Goal: Communication & Community: Connect with others

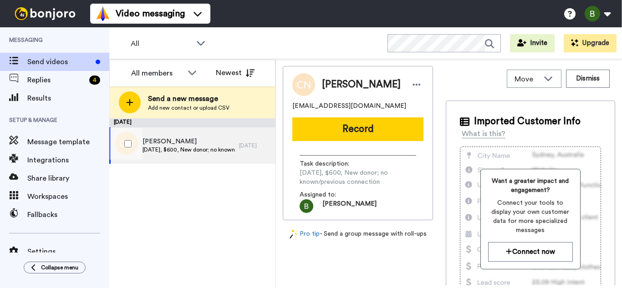
click at [178, 142] on span "[PERSON_NAME]" at bounding box center [188, 141] width 92 height 9
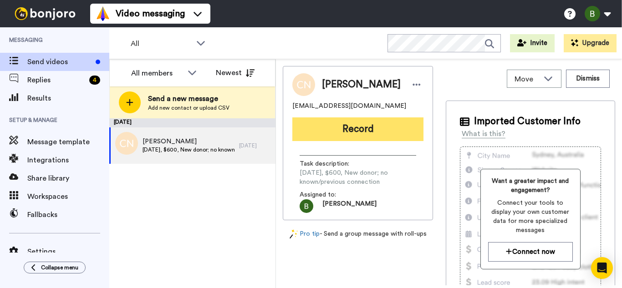
click at [379, 127] on button "Record" at bounding box center [357, 129] width 131 height 24
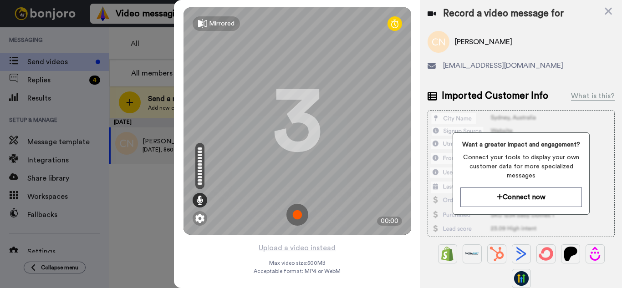
click at [299, 213] on img at bounding box center [297, 215] width 22 height 22
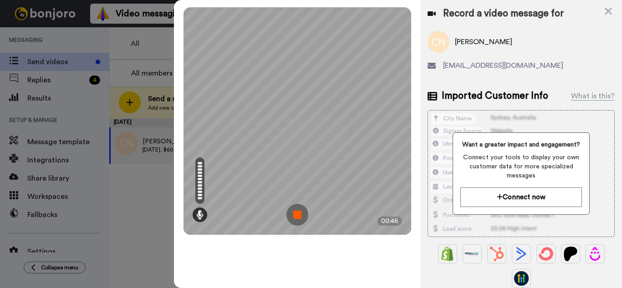
click at [299, 213] on img at bounding box center [297, 215] width 22 height 22
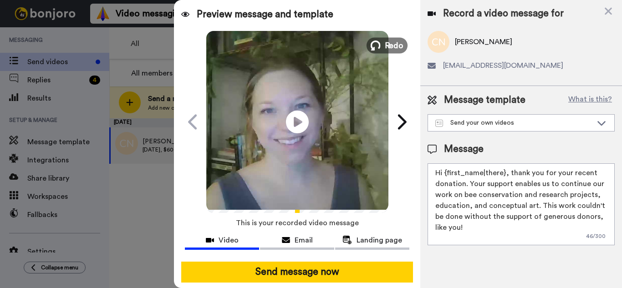
click at [384, 44] on span "Redo" at bounding box center [393, 45] width 19 height 12
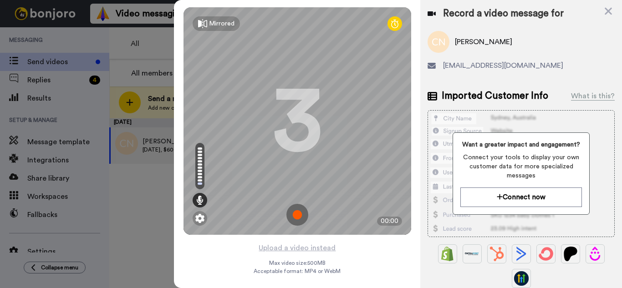
click at [292, 214] on img at bounding box center [297, 215] width 22 height 22
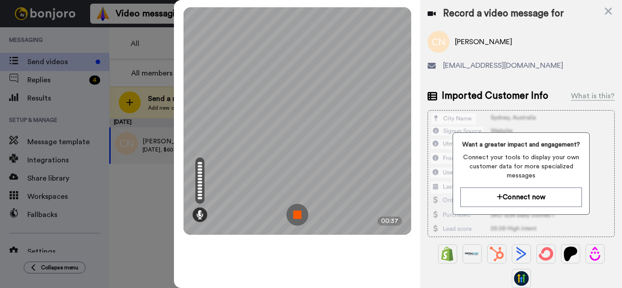
click at [294, 212] on img at bounding box center [297, 215] width 22 height 22
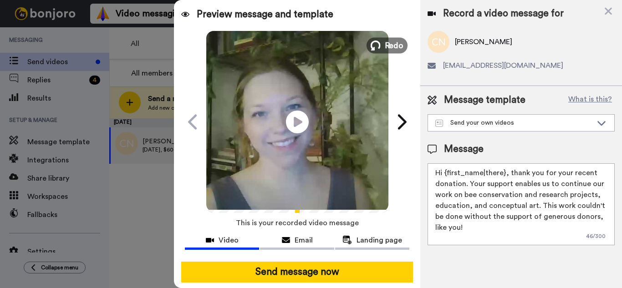
click at [390, 47] on span "Redo" at bounding box center [393, 45] width 19 height 12
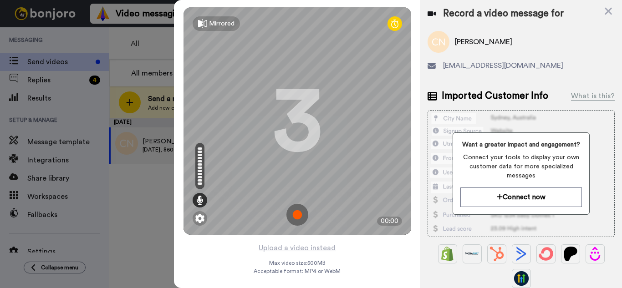
click at [294, 217] on img at bounding box center [297, 215] width 22 height 22
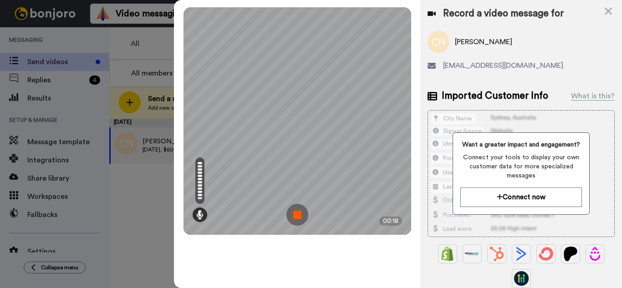
click at [294, 217] on img at bounding box center [297, 215] width 22 height 22
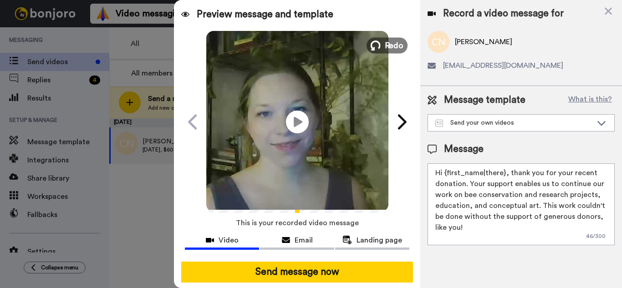
click at [386, 51] on span "Redo" at bounding box center [393, 45] width 19 height 12
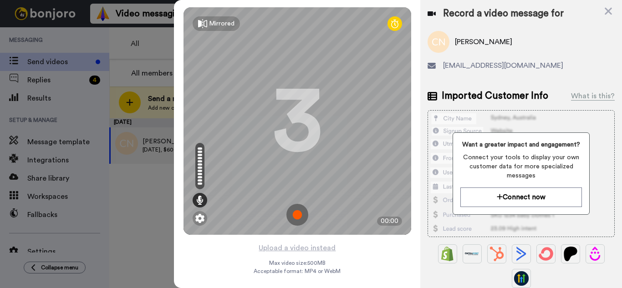
click at [299, 216] on img at bounding box center [297, 215] width 22 height 22
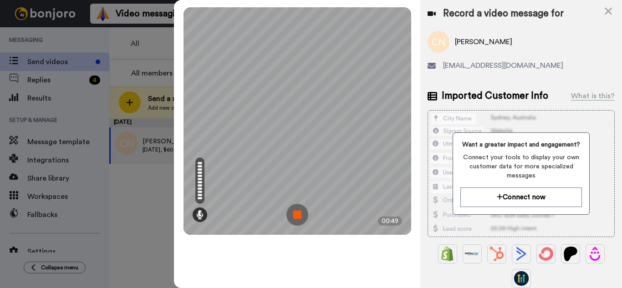
click at [299, 216] on img at bounding box center [297, 215] width 22 height 22
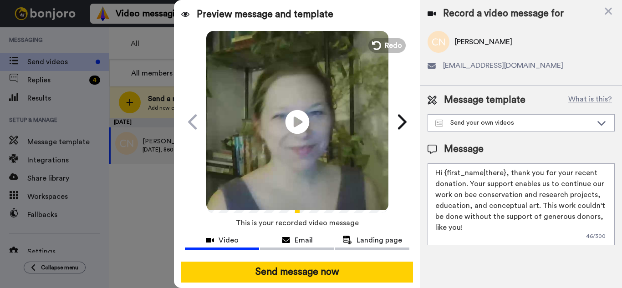
click at [295, 123] on icon "Play/Pause" at bounding box center [297, 121] width 24 height 43
click at [379, 44] on button "Redo" at bounding box center [386, 45] width 41 height 16
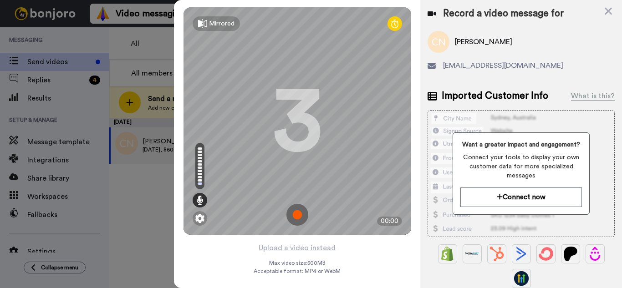
click at [298, 213] on img at bounding box center [297, 215] width 22 height 22
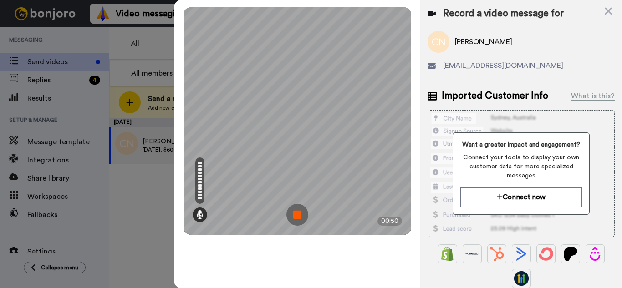
click at [298, 213] on img at bounding box center [297, 215] width 22 height 22
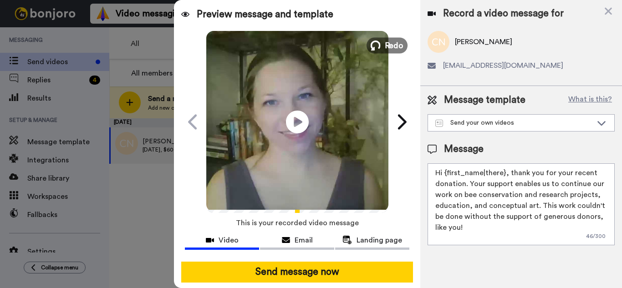
click at [394, 44] on span "Redo" at bounding box center [393, 45] width 19 height 12
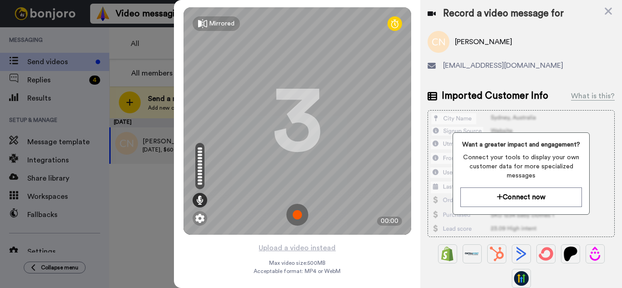
click at [302, 215] on img at bounding box center [297, 215] width 22 height 22
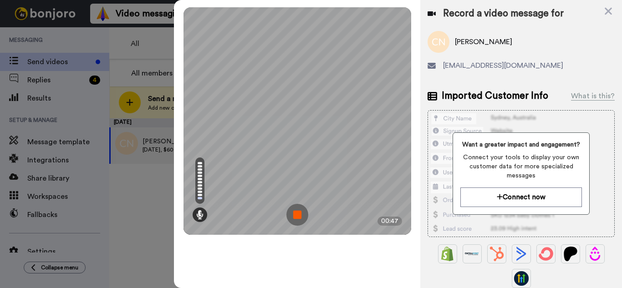
click at [302, 215] on img at bounding box center [297, 215] width 22 height 22
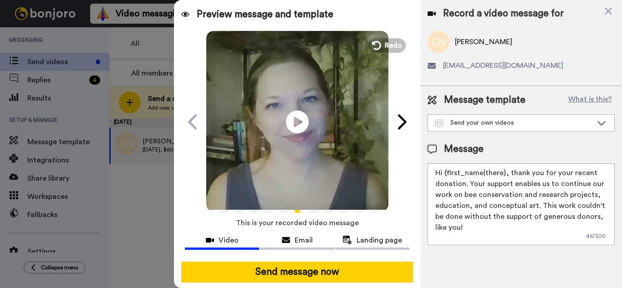
scroll to position [2, 0]
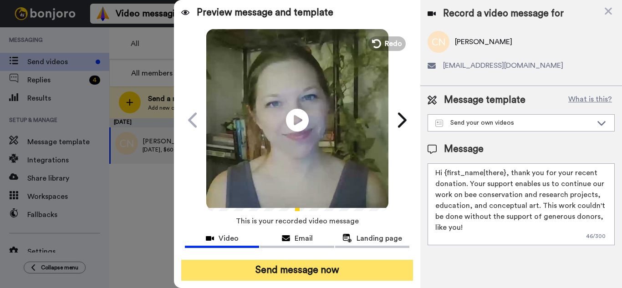
click at [350, 274] on button "Send message now" at bounding box center [297, 270] width 232 height 21
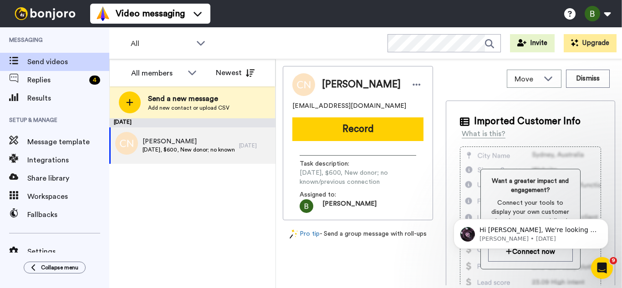
scroll to position [0, 0]
